Goal: Task Accomplishment & Management: Use online tool/utility

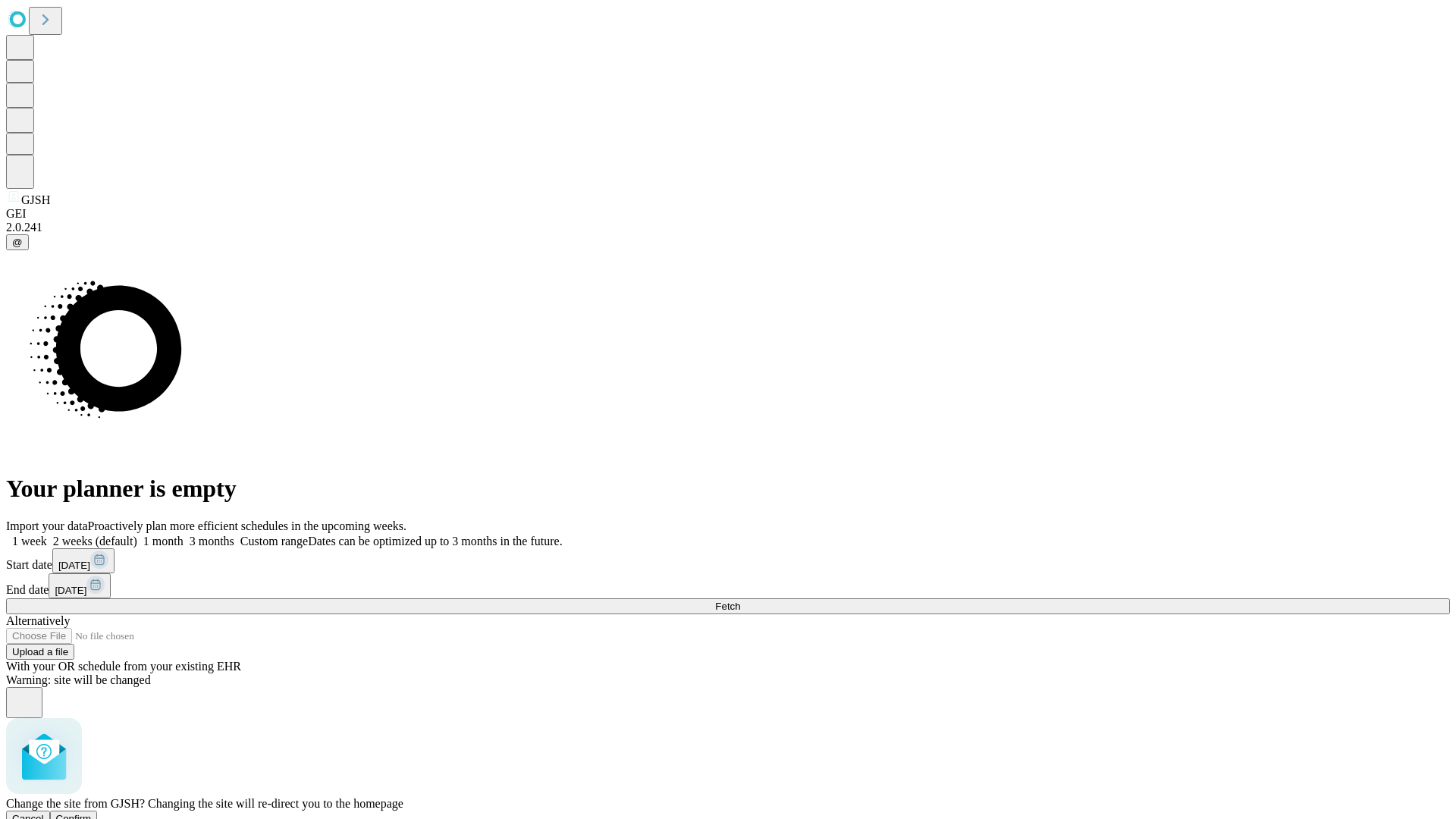
click at [91, 813] on span "Confirm" at bounding box center [74, 819] width 35 height 11
click at [184, 534] on label "1 month" at bounding box center [160, 541] width 47 height 13
click at [741, 601] on span "Fetch" at bounding box center [728, 606] width 25 height 11
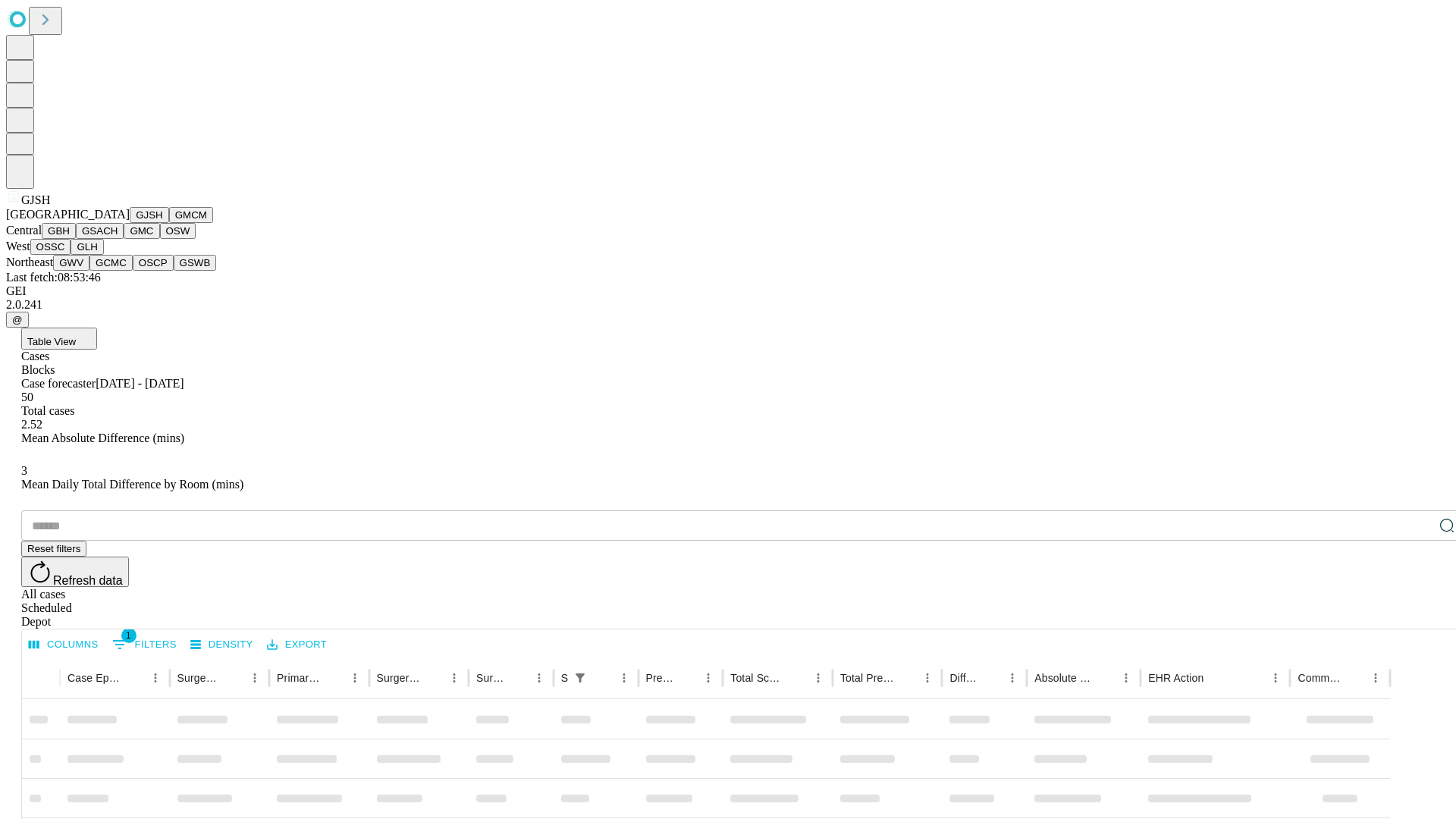
click at [169, 223] on button "GMCM" at bounding box center [190, 215] width 44 height 16
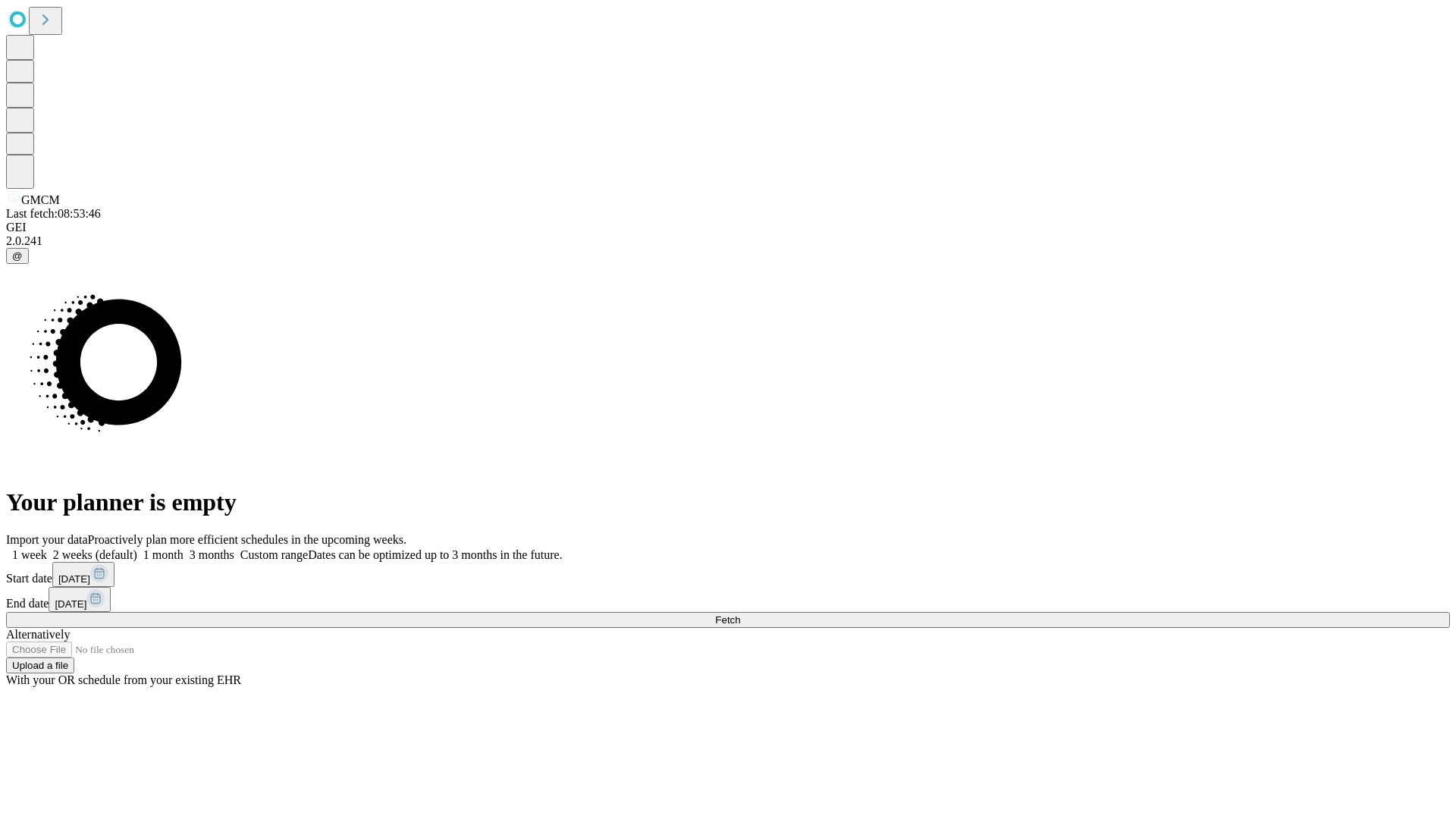
click at [184, 548] on label "1 month" at bounding box center [160, 555] width 47 height 13
click at [741, 615] on span "Fetch" at bounding box center [728, 620] width 25 height 11
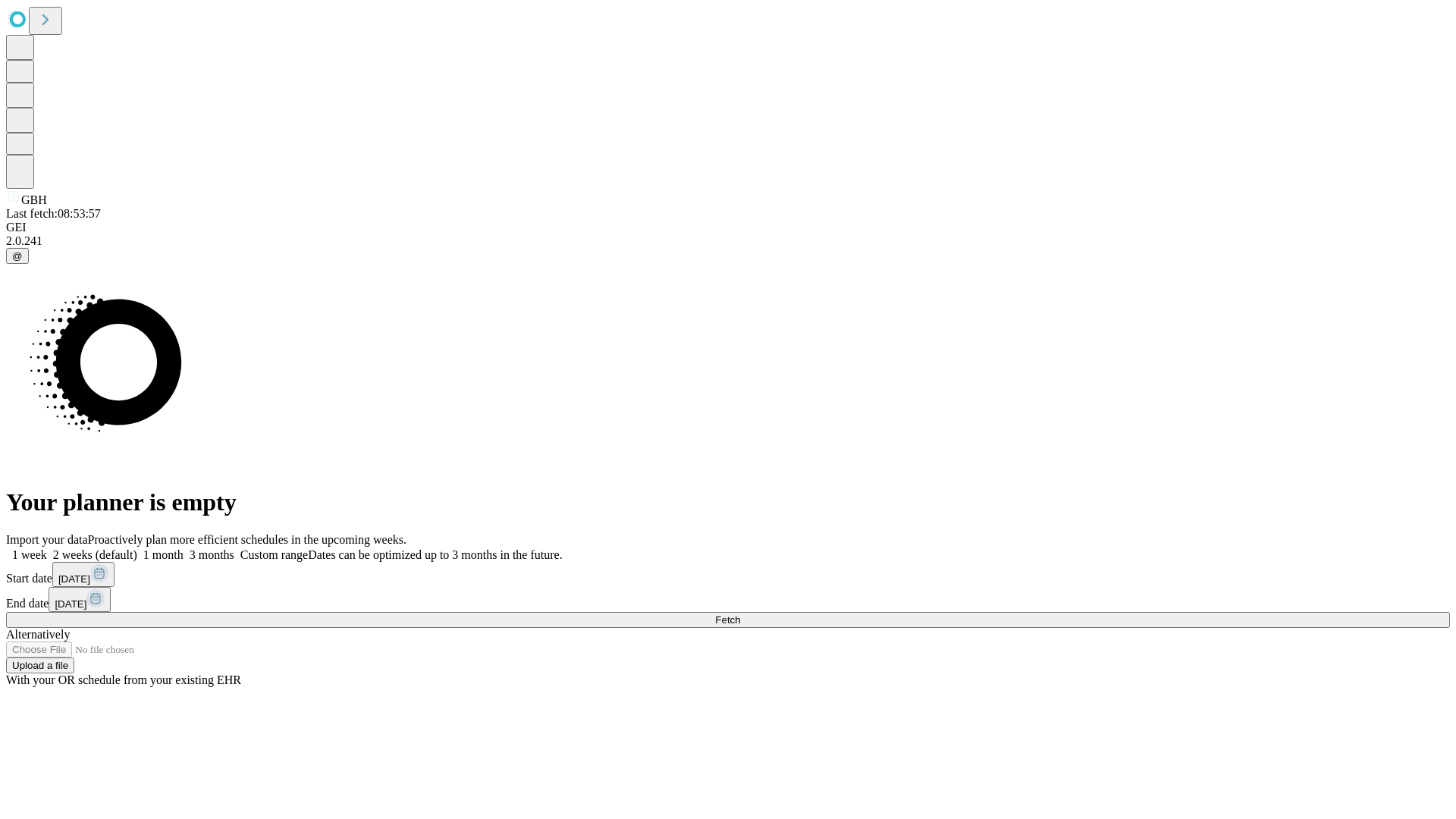
click at [184, 548] on label "1 month" at bounding box center [160, 555] width 47 height 13
click at [741, 615] on span "Fetch" at bounding box center [728, 620] width 25 height 11
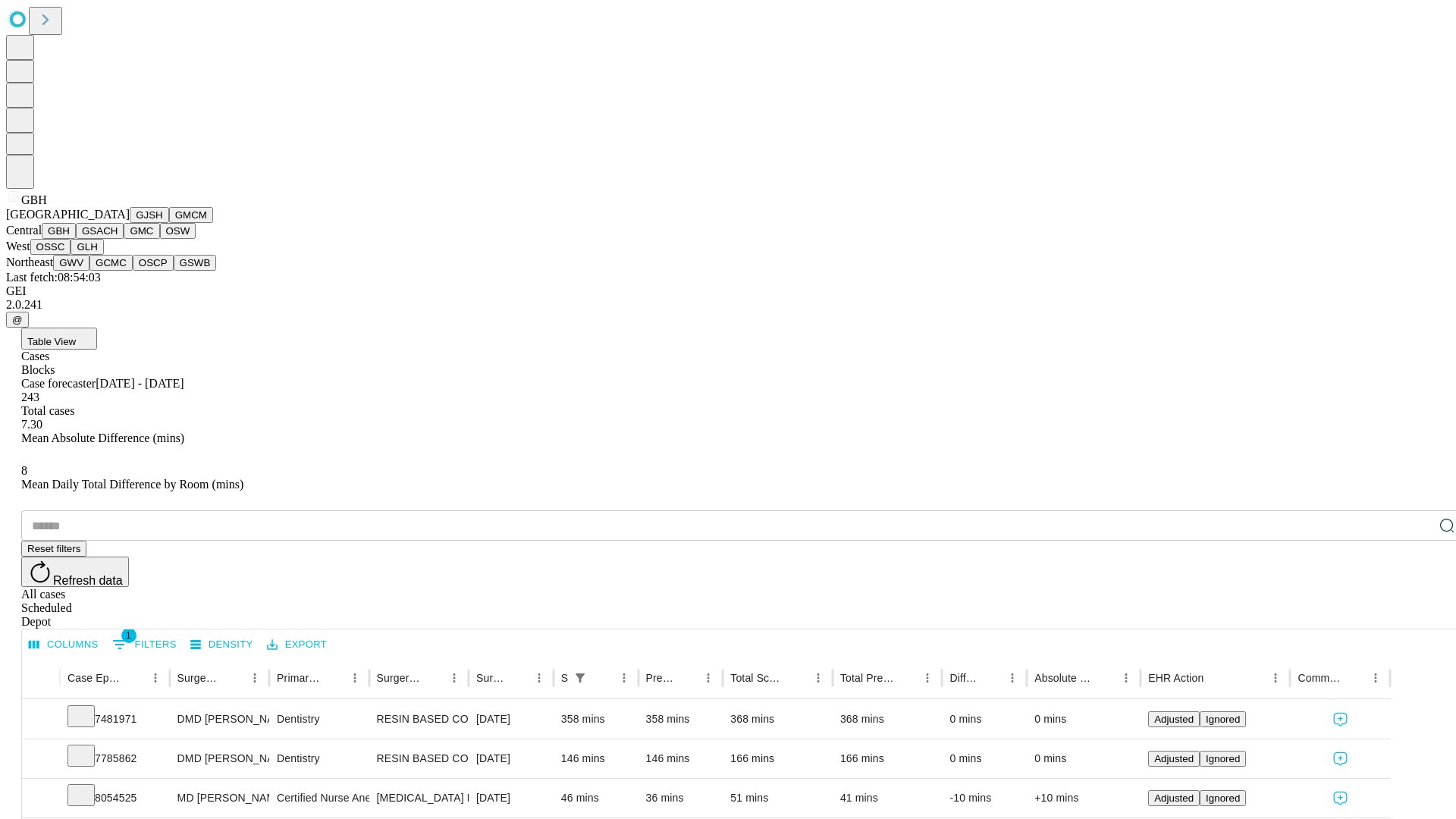
click at [118, 239] on button "GSACH" at bounding box center [99, 230] width 48 height 16
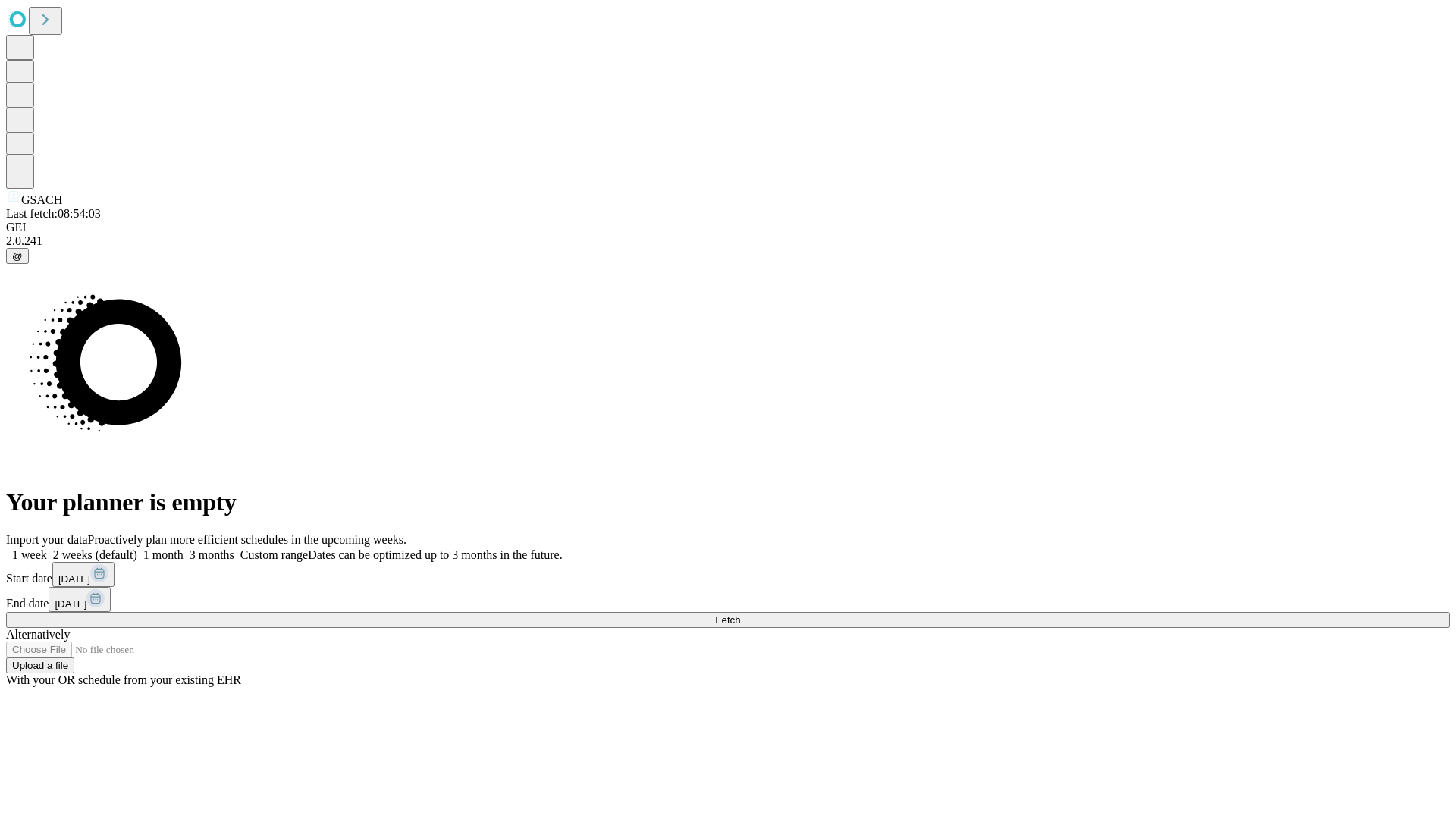
click at [184, 548] on label "1 month" at bounding box center [160, 555] width 47 height 13
click at [741, 615] on span "Fetch" at bounding box center [728, 620] width 25 height 11
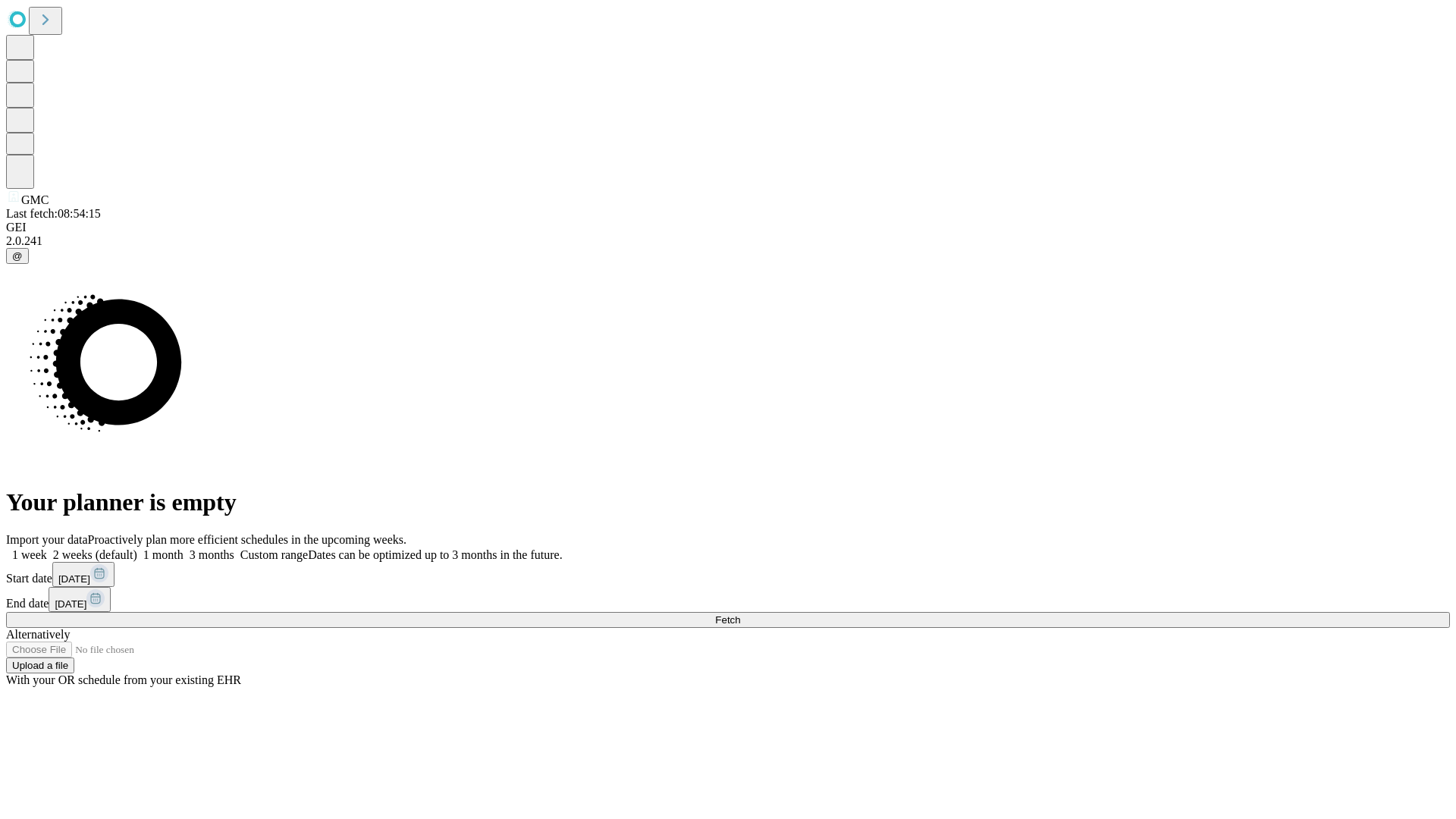
click at [184, 548] on label "1 month" at bounding box center [160, 555] width 47 height 13
click at [741, 615] on span "Fetch" at bounding box center [728, 620] width 25 height 11
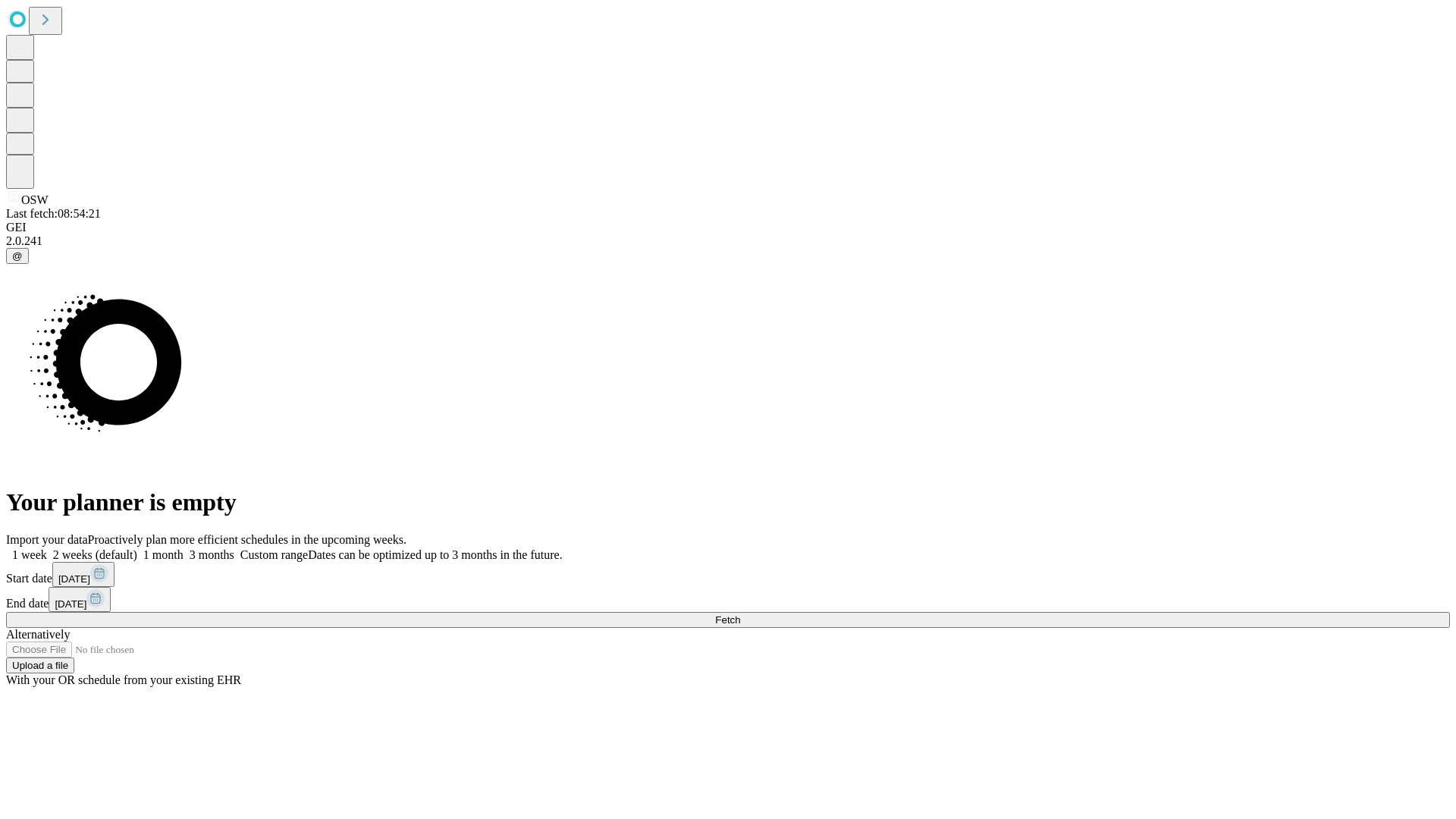
click at [184, 548] on label "1 month" at bounding box center [160, 555] width 47 height 13
click at [741, 615] on span "Fetch" at bounding box center [728, 620] width 25 height 11
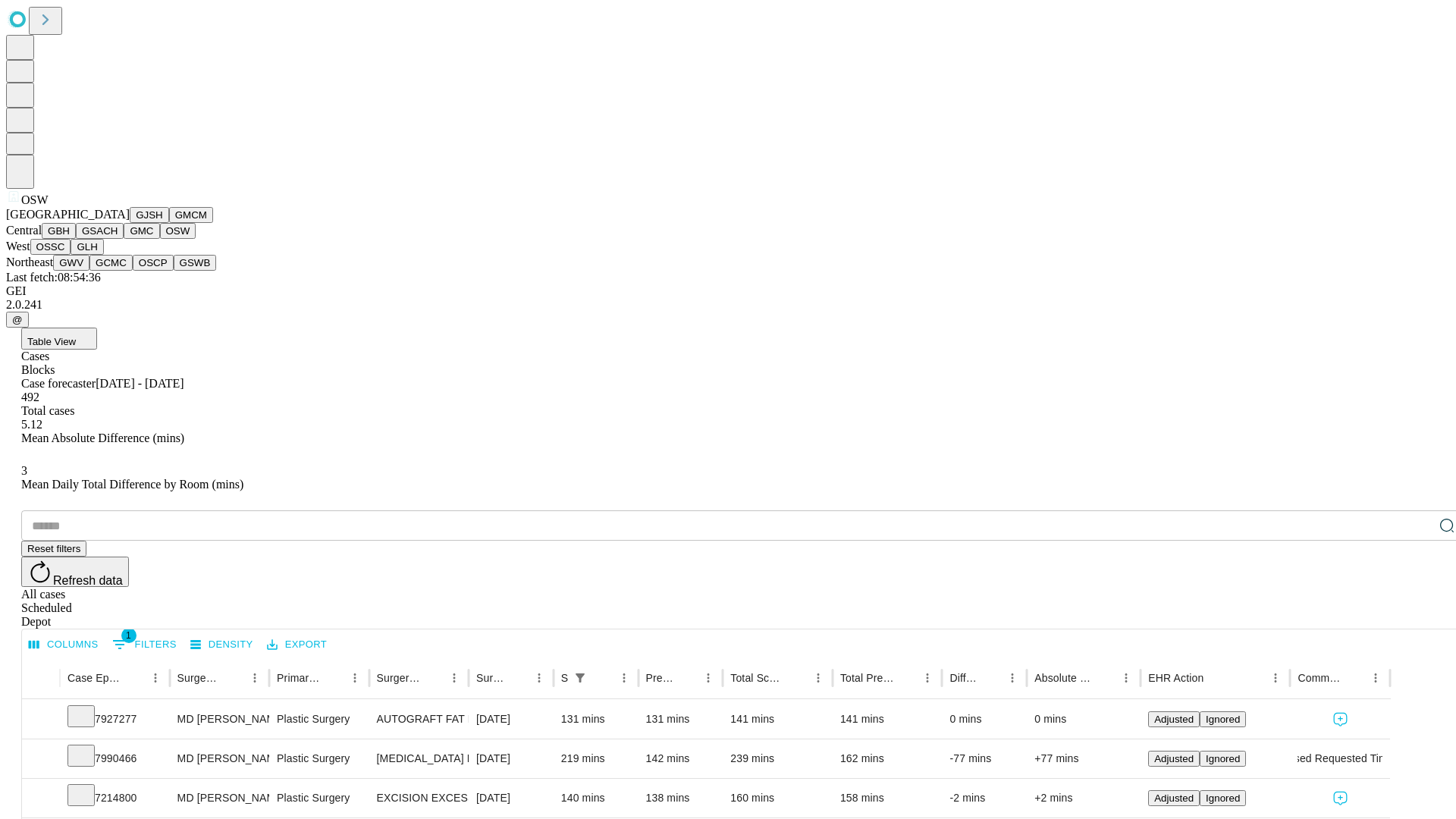
click at [71, 255] on button "OSSC" at bounding box center [51, 246] width 41 height 16
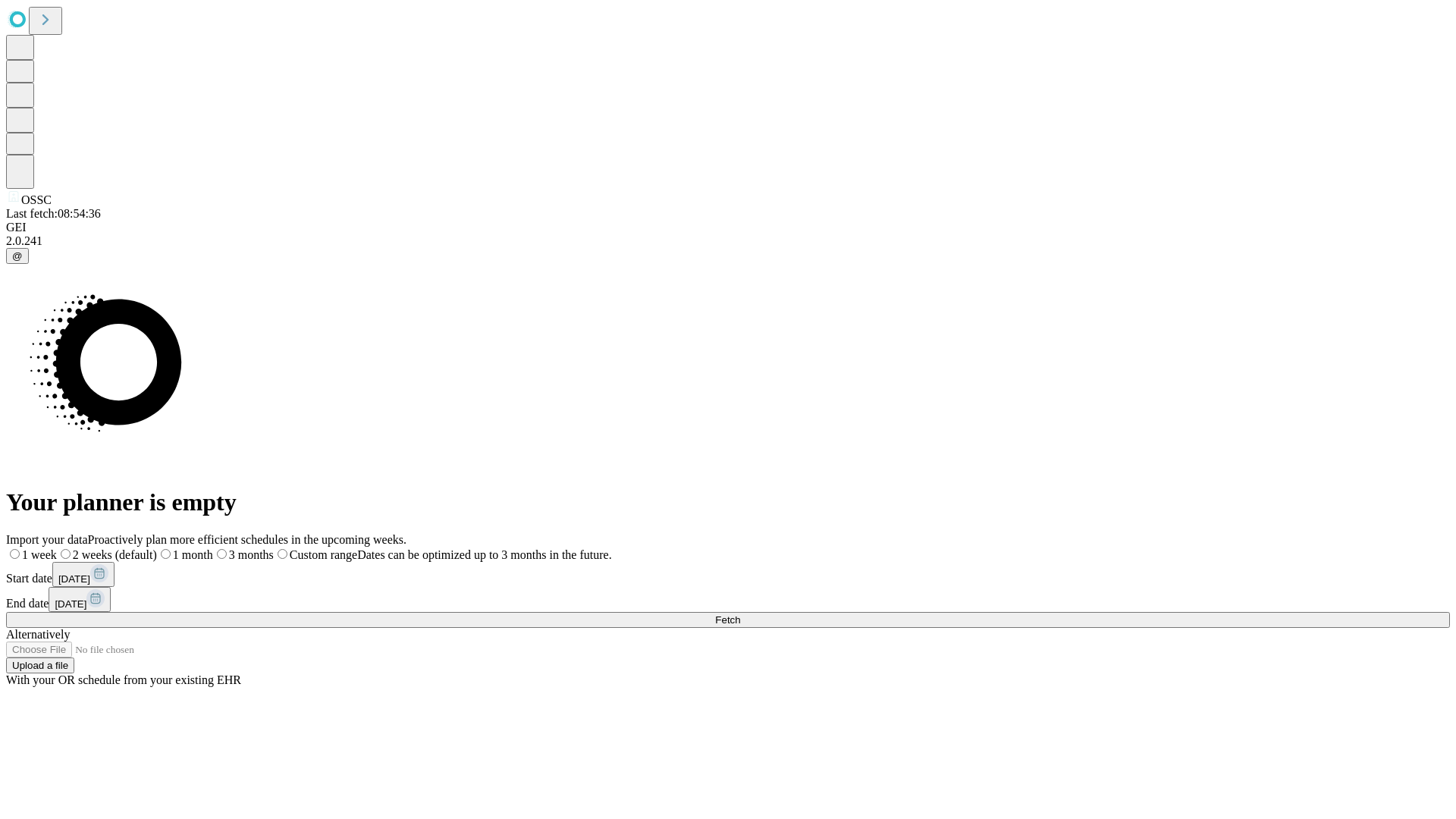
click at [213, 548] on label "1 month" at bounding box center [185, 555] width 56 height 13
click at [741, 615] on span "Fetch" at bounding box center [728, 620] width 25 height 11
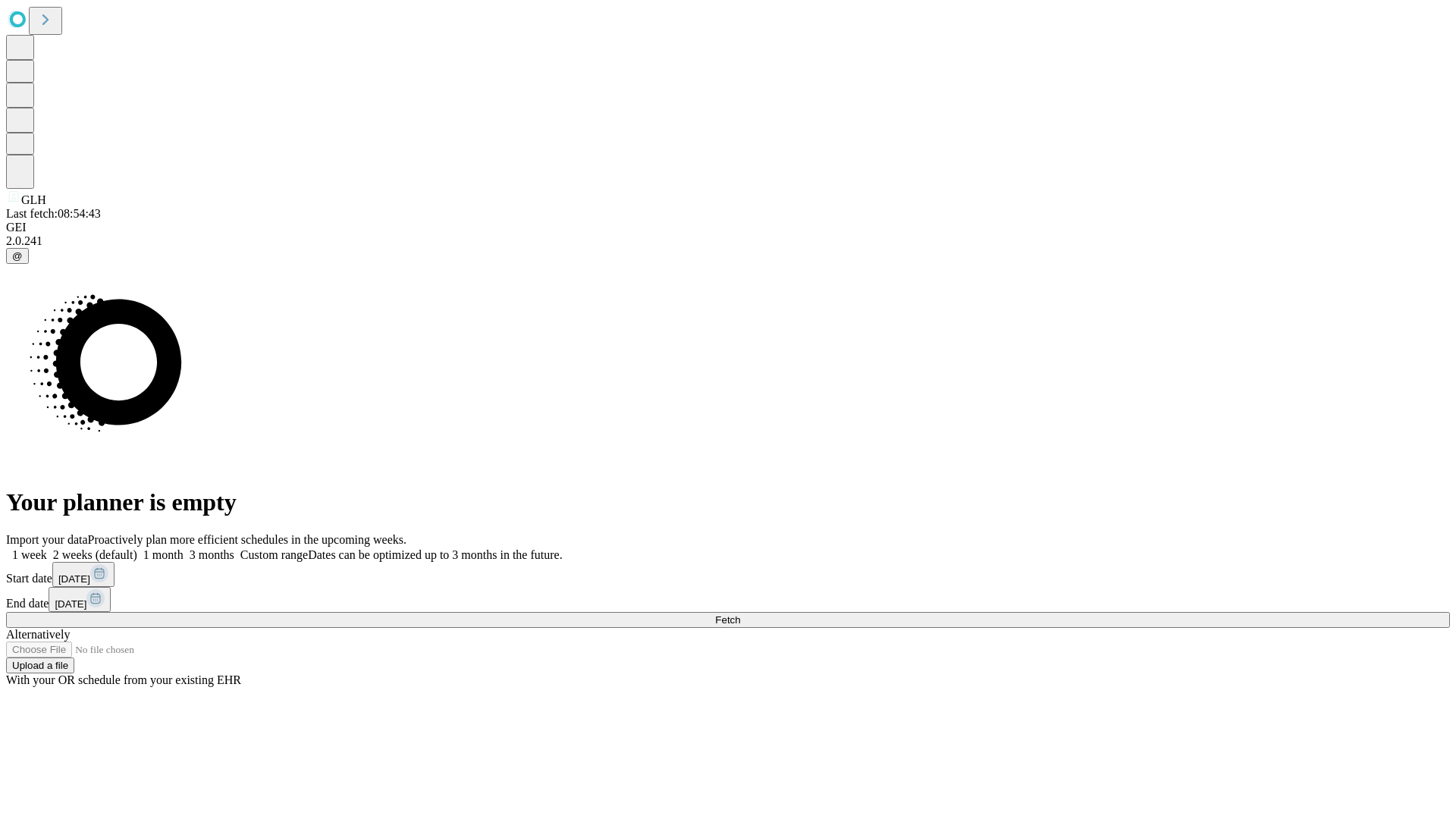
click at [184, 548] on label "1 month" at bounding box center [160, 555] width 47 height 13
click at [741, 615] on span "Fetch" at bounding box center [728, 620] width 25 height 11
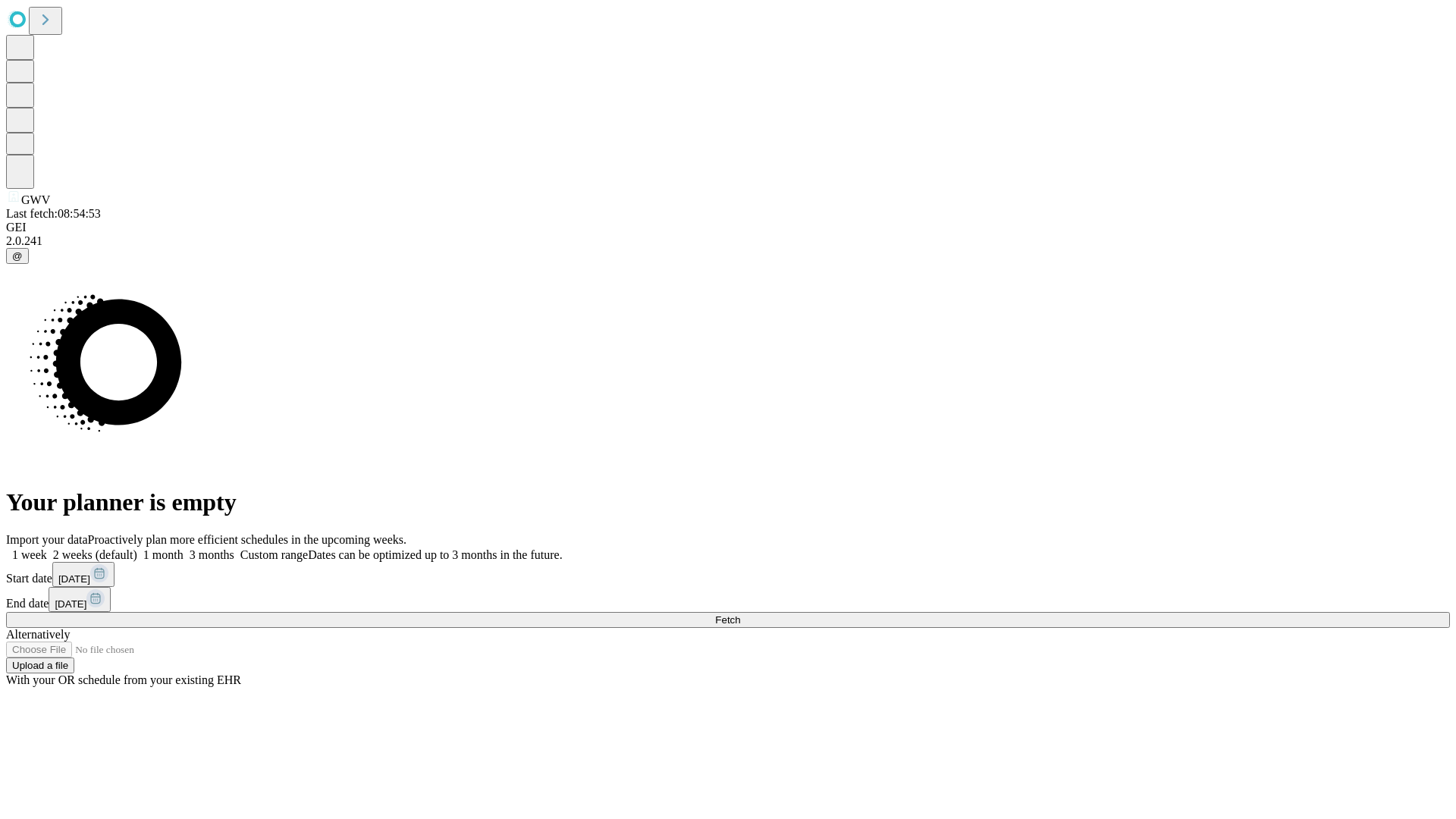
click at [184, 548] on label "1 month" at bounding box center [160, 555] width 47 height 13
click at [741, 615] on span "Fetch" at bounding box center [728, 620] width 25 height 11
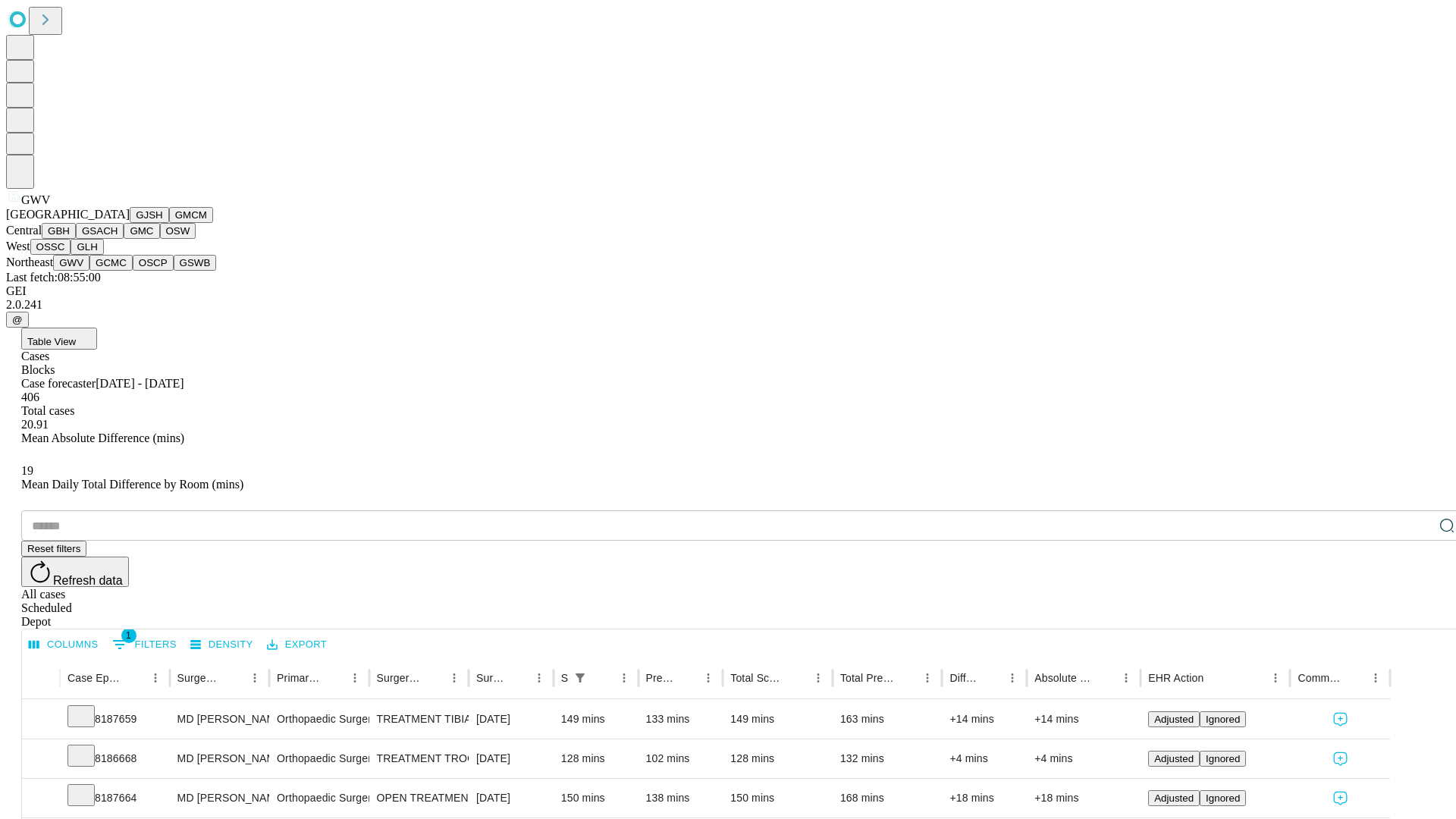
click at [118, 271] on button "GCMC" at bounding box center [111, 262] width 43 height 16
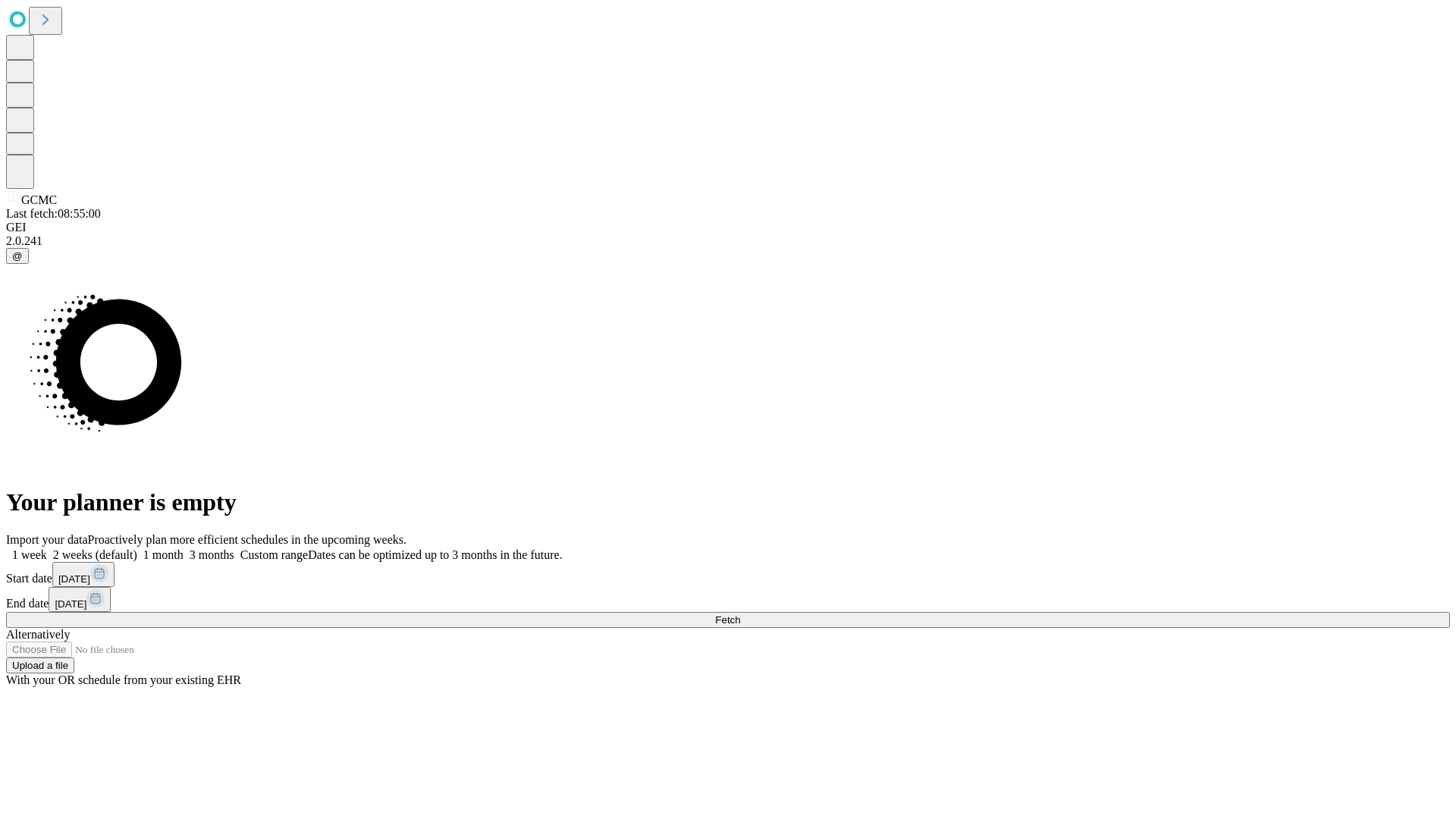
click at [184, 548] on label "1 month" at bounding box center [160, 555] width 47 height 13
click at [741, 615] on span "Fetch" at bounding box center [728, 620] width 25 height 11
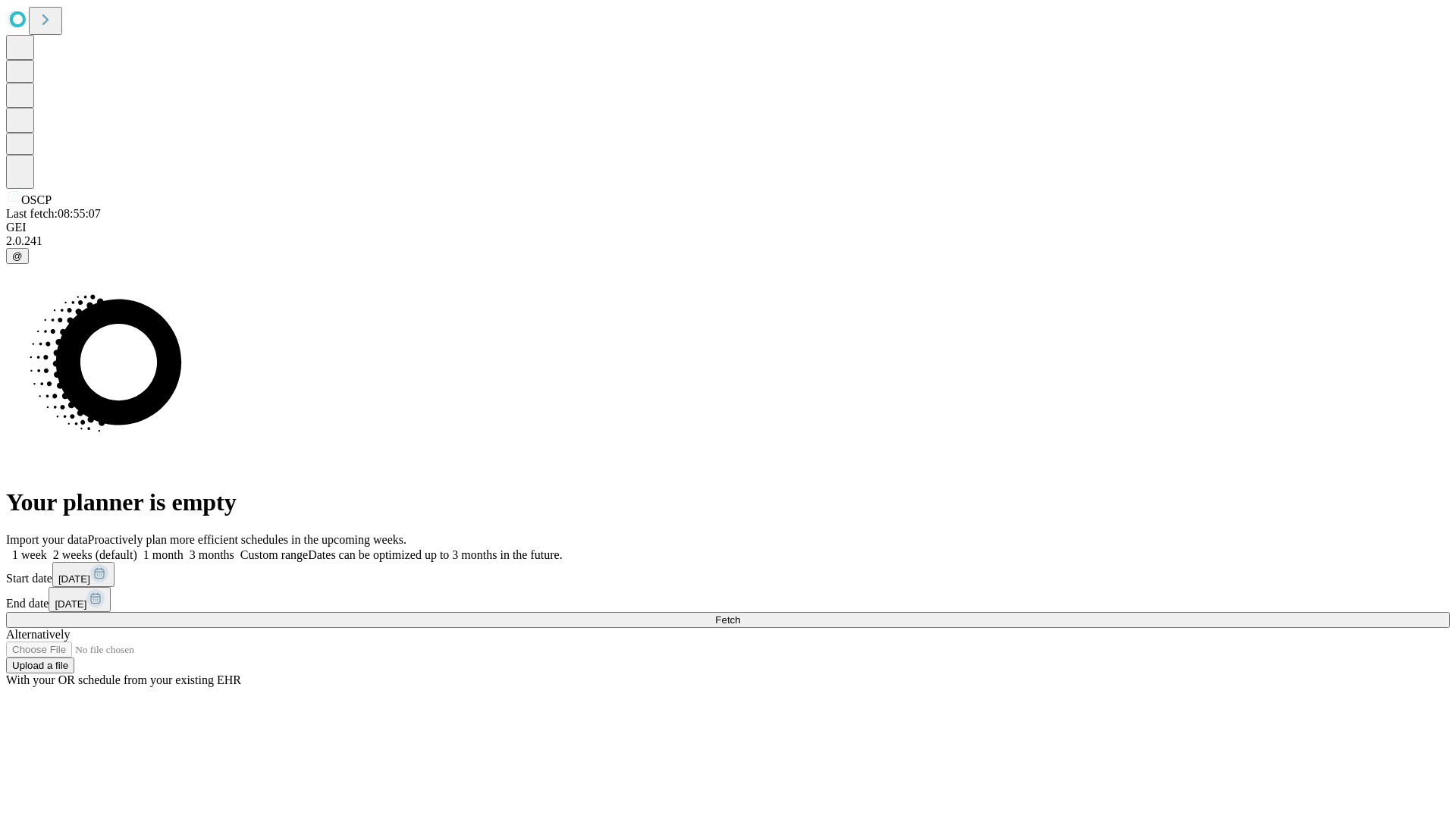
click at [184, 548] on label "1 month" at bounding box center [160, 555] width 47 height 13
click at [741, 615] on span "Fetch" at bounding box center [728, 620] width 25 height 11
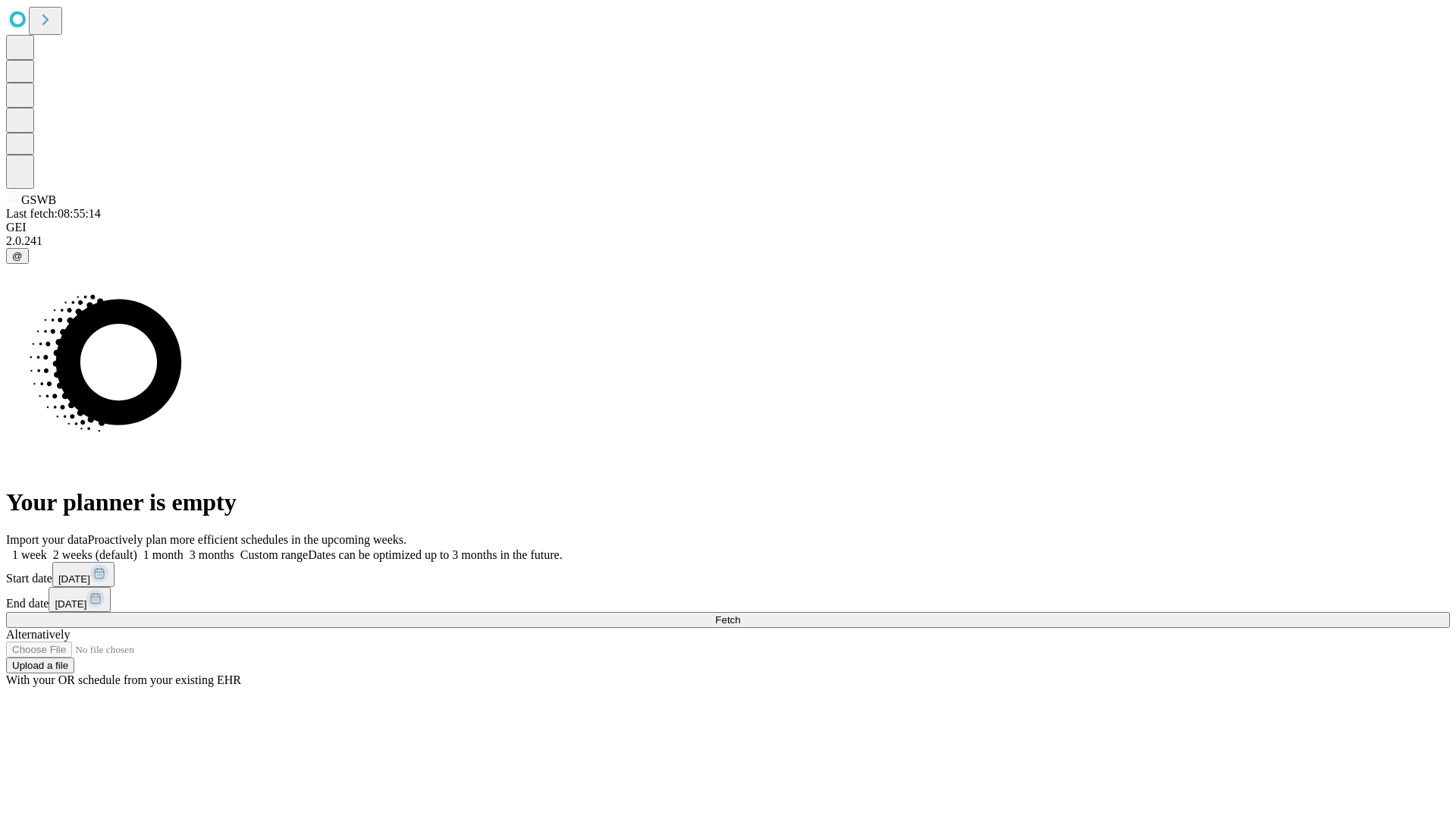
click at [741, 615] on span "Fetch" at bounding box center [728, 620] width 25 height 11
